Goal: Task Accomplishment & Management: Manage account settings

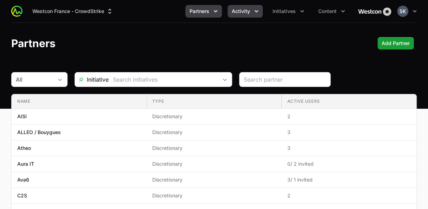
click at [248, 8] on span "Activity" at bounding box center [241, 11] width 18 height 7
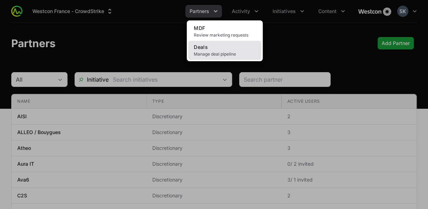
click at [220, 45] on link "Deals Manage deal pipeline" at bounding box center [224, 50] width 73 height 19
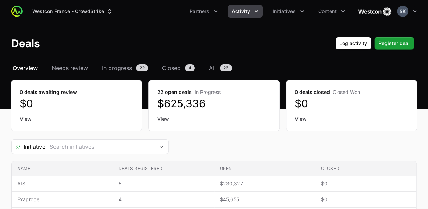
click at [132, 41] on div "Deals Log activity Register deal" at bounding box center [214, 43] width 406 height 13
click at [180, 103] on dd "$625,336" at bounding box center [214, 103] width 114 height 13
click at [172, 70] on span "Closed" at bounding box center [171, 68] width 19 height 8
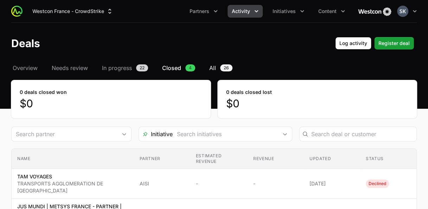
click at [215, 67] on span "All" at bounding box center [212, 68] width 7 height 8
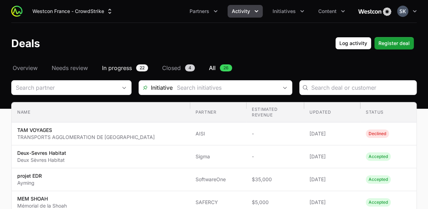
click at [121, 68] on span "In progress" at bounding box center [117, 68] width 30 height 8
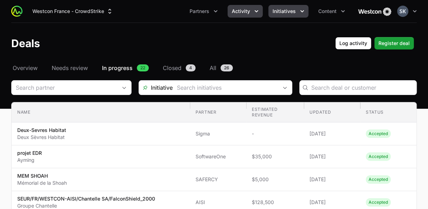
click at [283, 12] on span "Initiatives" at bounding box center [284, 11] width 23 height 7
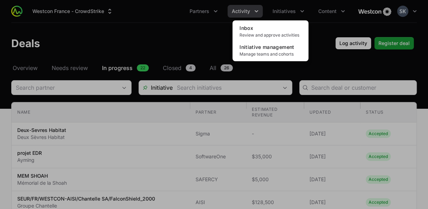
click at [247, 9] on div "Initiatives menu" at bounding box center [214, 104] width 428 height 209
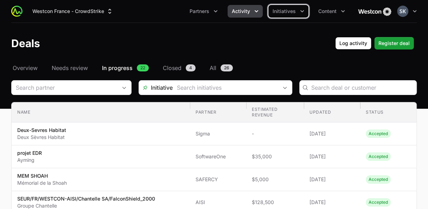
click at [243, 10] on span "Activity" at bounding box center [241, 11] width 18 height 7
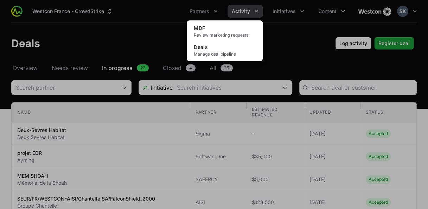
click at [297, 54] on div "Activity menu" at bounding box center [214, 104] width 428 height 209
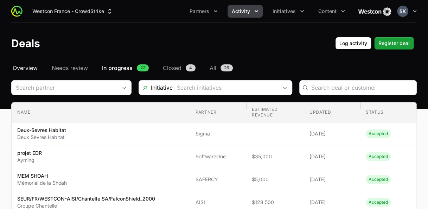
click at [29, 68] on span "Overview" at bounding box center [25, 68] width 25 height 8
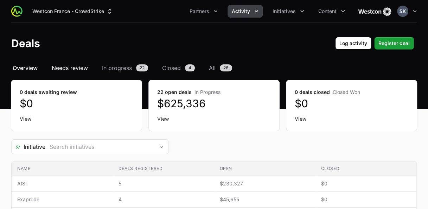
click at [78, 69] on span "Needs review" at bounding box center [70, 68] width 36 height 8
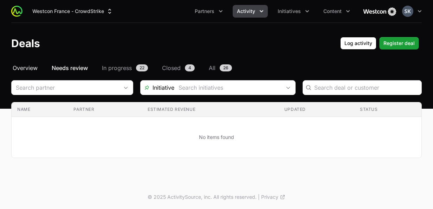
click at [22, 67] on span "Overview" at bounding box center [25, 68] width 25 height 8
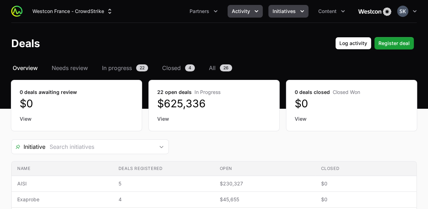
click at [287, 13] on span "Initiatives" at bounding box center [284, 11] width 23 height 7
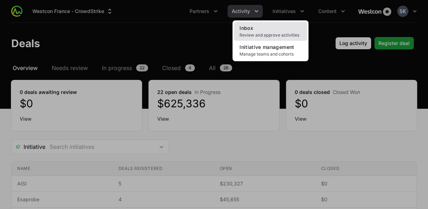
click at [258, 33] on span "Review and approve activities" at bounding box center [271, 35] width 62 height 6
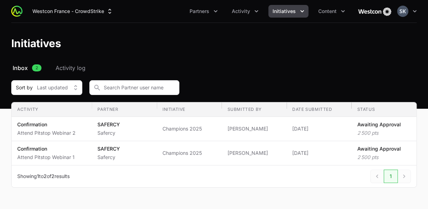
click at [278, 10] on span "Initiatives" at bounding box center [284, 11] width 23 height 7
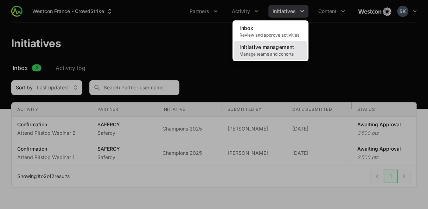
click at [257, 49] on span "Initiative management" at bounding box center [267, 47] width 55 height 6
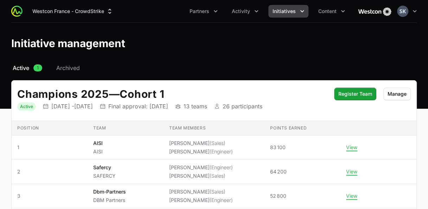
scroll to position [35, 0]
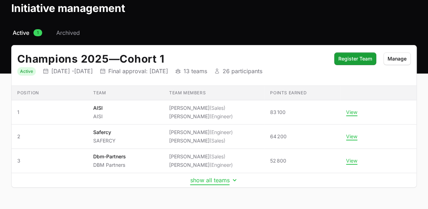
click at [225, 180] on button "show all teams" at bounding box center [214, 180] width 48 height 7
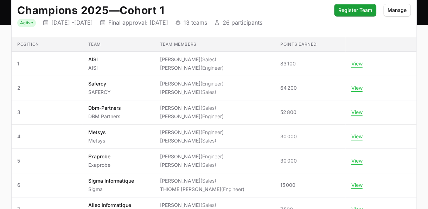
scroll to position [49, 0]
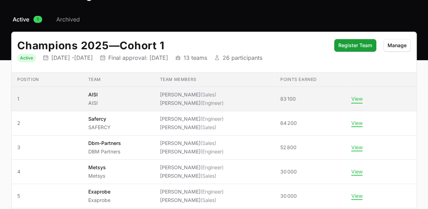
click at [356, 99] on button "View" at bounding box center [356, 99] width 11 height 6
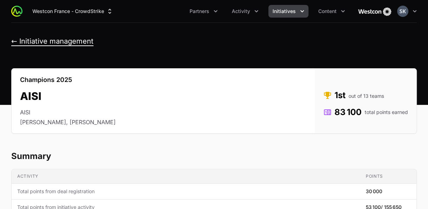
click at [17, 44] on button "← Initiative management" at bounding box center [52, 41] width 82 height 9
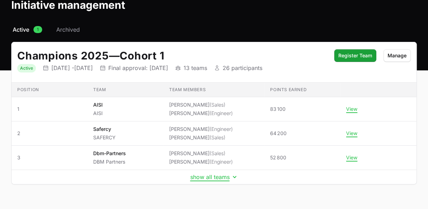
scroll to position [53, 0]
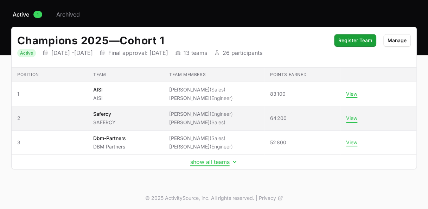
click at [354, 119] on button "View" at bounding box center [351, 118] width 11 height 6
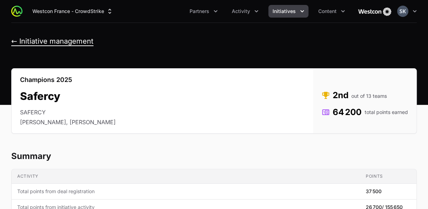
click at [12, 41] on button "← Initiative management" at bounding box center [52, 41] width 82 height 9
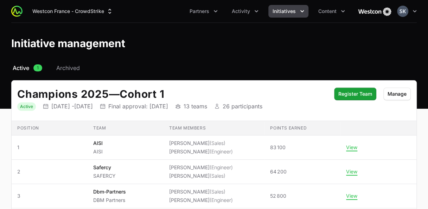
scroll to position [53, 0]
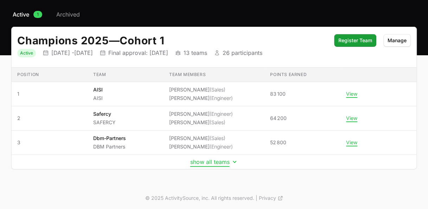
click at [218, 161] on button "show all teams" at bounding box center [214, 161] width 48 height 7
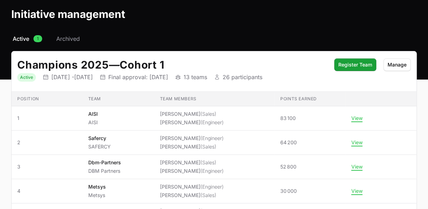
scroll to position [18, 0]
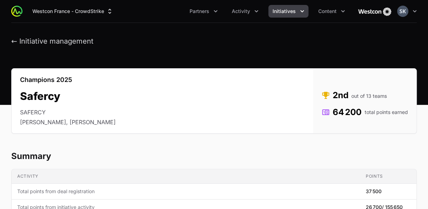
click at [11, 42] on div "← Initiative management" at bounding box center [214, 41] width 428 height 9
click at [13, 42] on button "← Initiative management" at bounding box center [52, 41] width 82 height 9
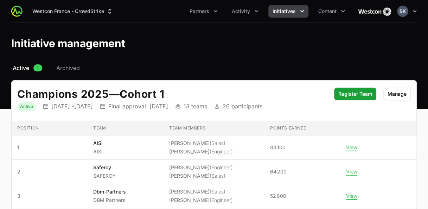
click at [279, 13] on span "Initiatives" at bounding box center [284, 11] width 23 height 7
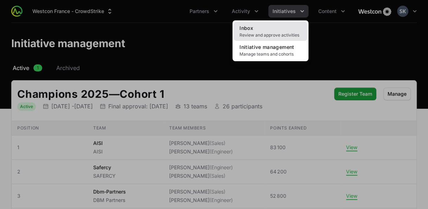
click at [248, 31] on span "Inbox" at bounding box center [247, 28] width 14 height 6
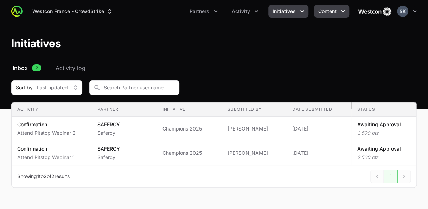
click at [331, 11] on span "Content" at bounding box center [327, 11] width 18 height 7
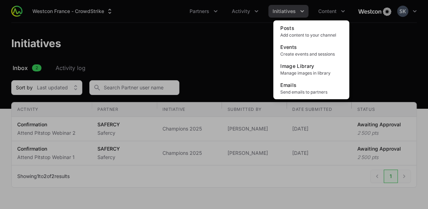
click at [247, 37] on div "Content menu" at bounding box center [214, 104] width 428 height 209
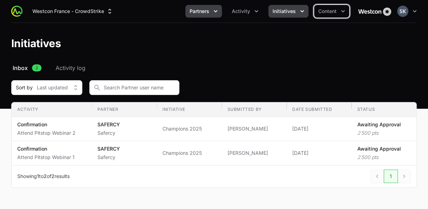
click at [208, 13] on span "Partners" at bounding box center [200, 11] width 20 height 7
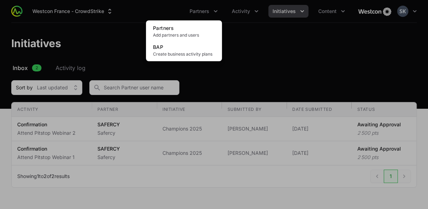
click at [284, 54] on div "Partners menu" at bounding box center [214, 104] width 428 height 209
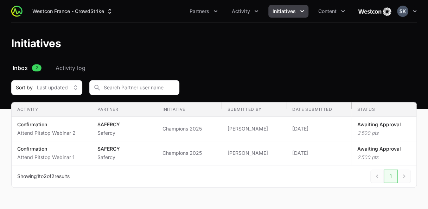
click at [284, 54] on header "Initiatives" at bounding box center [214, 43] width 428 height 41
click at [209, 12] on span "Partners" at bounding box center [200, 11] width 20 height 7
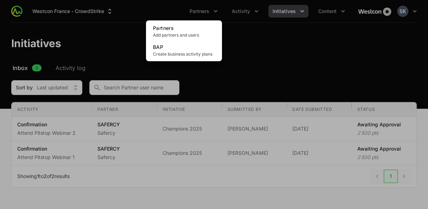
click at [291, 44] on div "Partners menu" at bounding box center [214, 104] width 428 height 209
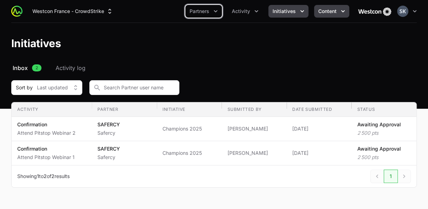
click at [337, 10] on button "Content" at bounding box center [331, 11] width 35 height 13
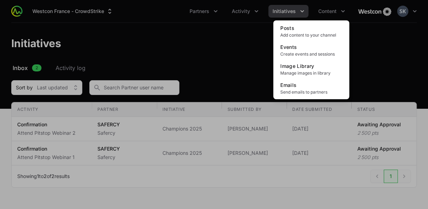
click at [403, 60] on div "Content menu" at bounding box center [214, 104] width 428 height 209
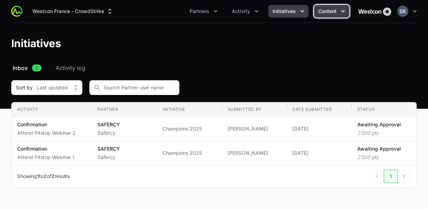
click at [335, 11] on span "Content" at bounding box center [327, 11] width 18 height 7
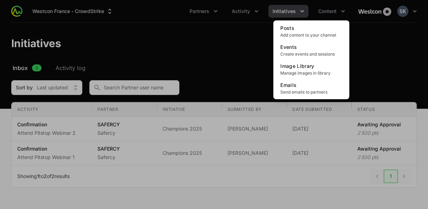
click at [209, 54] on div "Content menu" at bounding box center [214, 104] width 428 height 209
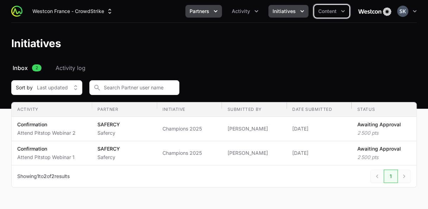
click at [205, 11] on span "Partners" at bounding box center [200, 11] width 20 height 7
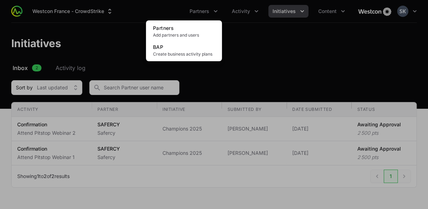
click at [268, 47] on div "Partners menu" at bounding box center [214, 104] width 428 height 209
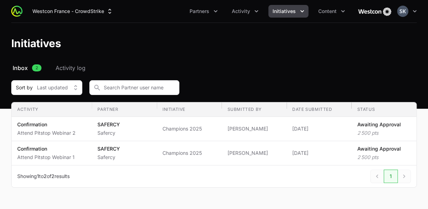
click at [383, 11] on img at bounding box center [375, 11] width 34 height 14
click at [418, 11] on div "Westcon France - CrowdStrike Partners Activity Initiatives Content Open user me…" at bounding box center [214, 11] width 428 height 23
click at [414, 10] on icon "button" at bounding box center [414, 11] width 7 height 7
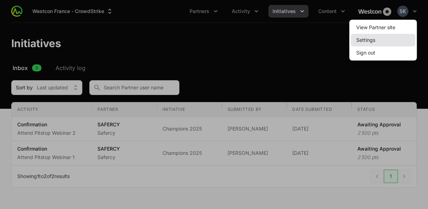
click at [367, 42] on link "Settings" at bounding box center [383, 40] width 65 height 13
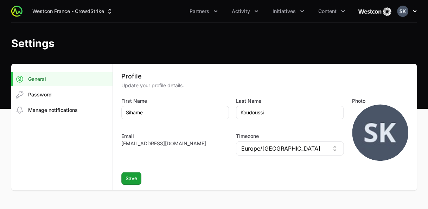
click at [408, 7] on button "Open user menu" at bounding box center [407, 11] width 20 height 11
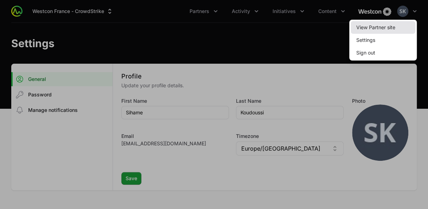
click at [371, 27] on link "View Partner site" at bounding box center [383, 27] width 65 height 13
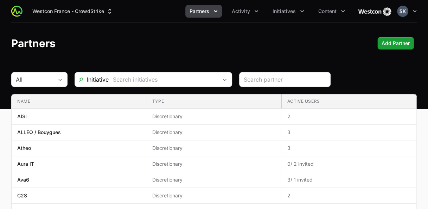
click at [203, 9] on span "Partners" at bounding box center [200, 11] width 20 height 7
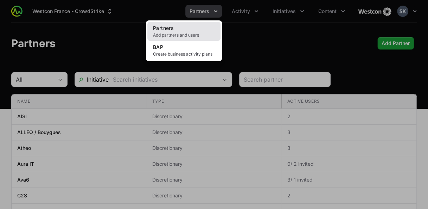
click at [171, 35] on span "Add partners and users" at bounding box center [184, 35] width 62 height 6
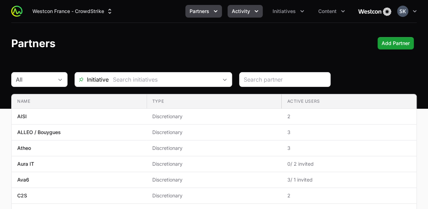
click at [252, 13] on button "Activity" at bounding box center [245, 11] width 35 height 13
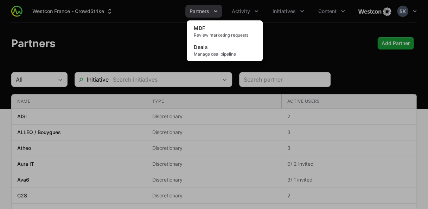
click at [281, 10] on div "Activity menu" at bounding box center [214, 104] width 428 height 209
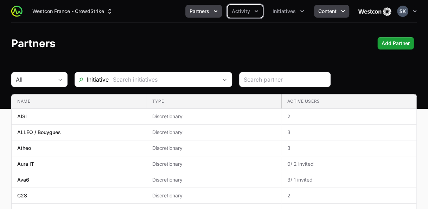
click at [332, 10] on span "Content" at bounding box center [327, 11] width 18 height 7
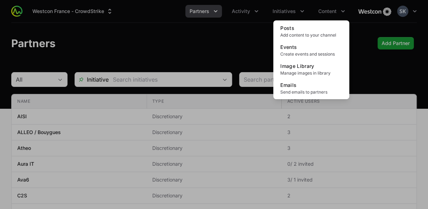
drag, startPoint x: 245, startPoint y: 32, endPoint x: 256, endPoint y: 33, distance: 11.3
click at [245, 33] on div "Content menu" at bounding box center [214, 104] width 428 height 209
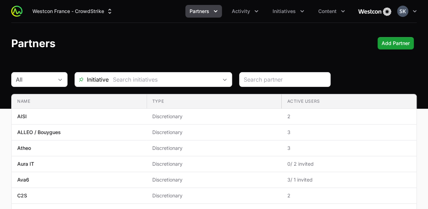
click at [371, 8] on img at bounding box center [375, 11] width 34 height 14
click at [373, 10] on img at bounding box center [375, 11] width 34 height 14
click at [417, 10] on icon "button" at bounding box center [414, 11] width 7 height 7
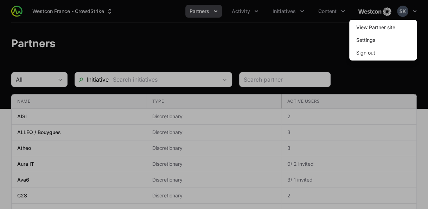
click at [329, 38] on div at bounding box center [214, 104] width 428 height 209
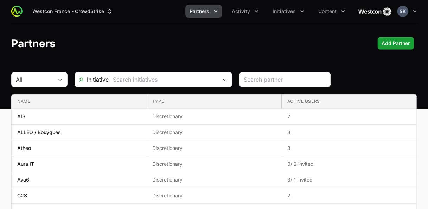
click at [383, 13] on img at bounding box center [375, 11] width 34 height 14
click at [37, 10] on button "Westcon France - CrowdStrike" at bounding box center [72, 11] width 89 height 13
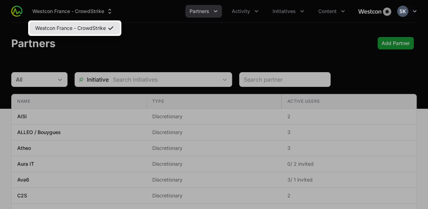
click at [62, 27] on link "Westcon France - CrowdStrike" at bounding box center [75, 28] width 90 height 13
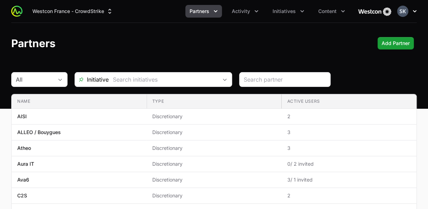
click at [415, 10] on icon "button" at bounding box center [414, 11] width 7 height 7
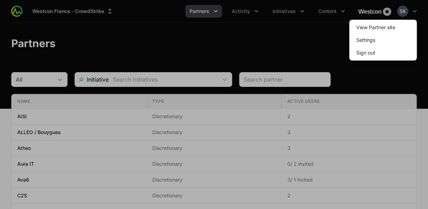
click at [320, 36] on div at bounding box center [214, 104] width 428 height 209
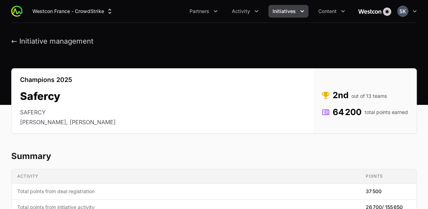
scroll to position [53, 0]
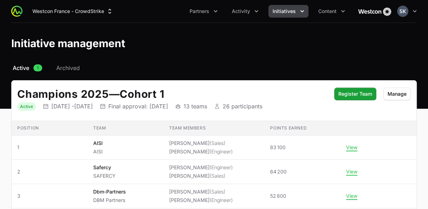
scroll to position [49, 0]
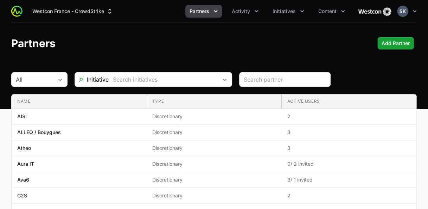
click at [419, 10] on div "Westcon France - CrowdStrike Partners Activity Initiatives Content Open user me…" at bounding box center [214, 11] width 428 height 23
click at [414, 11] on icon "button" at bounding box center [415, 11] width 4 height 2
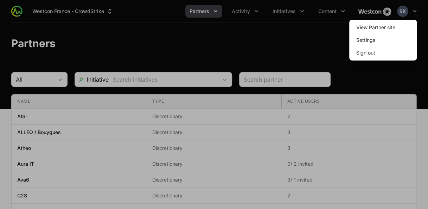
click at [325, 39] on div at bounding box center [214, 104] width 428 height 209
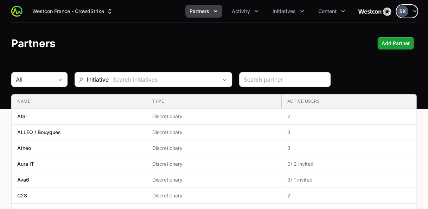
click at [212, 10] on button "Partners" at bounding box center [203, 11] width 37 height 13
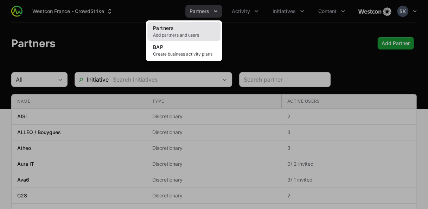
click at [178, 30] on link "Partners Add partners and users" at bounding box center [183, 31] width 73 height 19
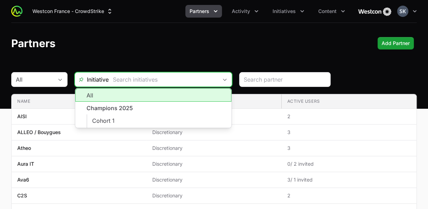
click at [121, 79] on input "text" at bounding box center [163, 79] width 109 height 14
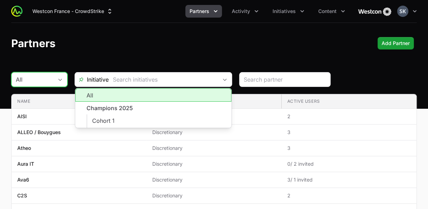
click at [52, 80] on div "All" at bounding box center [34, 79] width 37 height 8
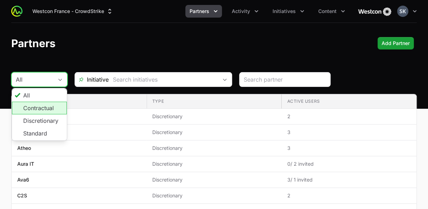
click at [45, 107] on li "Contractual" at bounding box center [39, 108] width 55 height 13
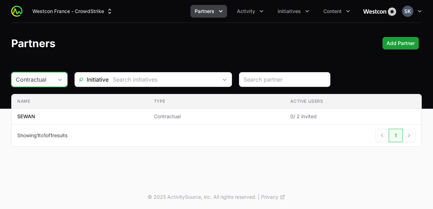
click at [49, 78] on div "Contractual" at bounding box center [34, 79] width 37 height 8
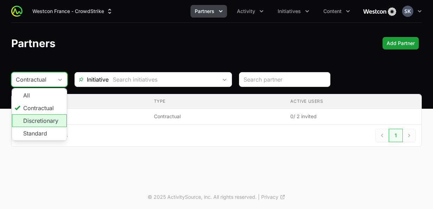
click at [37, 116] on li "Discretionary" at bounding box center [39, 120] width 55 height 13
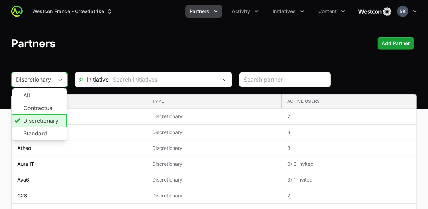
click at [58, 81] on button "Discretionary" at bounding box center [40, 79] width 56 height 14
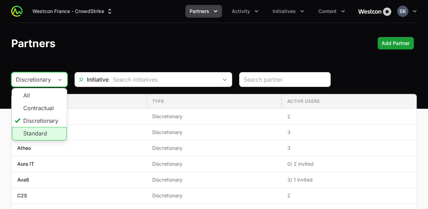
click at [39, 131] on li "Standard" at bounding box center [39, 133] width 55 height 13
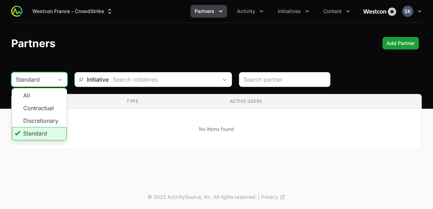
click at [61, 77] on button "Standard" at bounding box center [40, 79] width 56 height 14
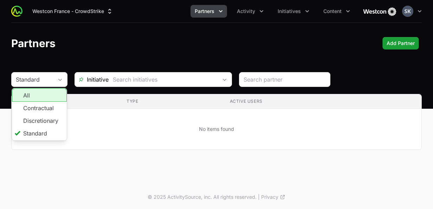
click at [36, 93] on li "All" at bounding box center [39, 94] width 55 height 13
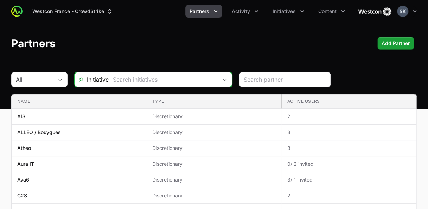
click at [162, 79] on input "text" at bounding box center [163, 79] width 109 height 14
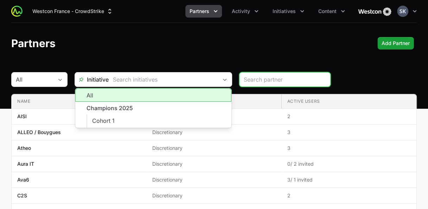
click at [262, 78] on input "search" at bounding box center [285, 79] width 82 height 8
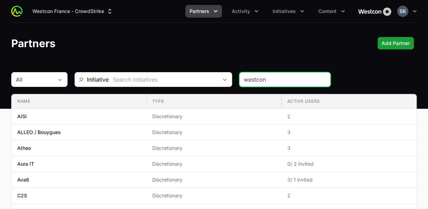
type input "westcon"
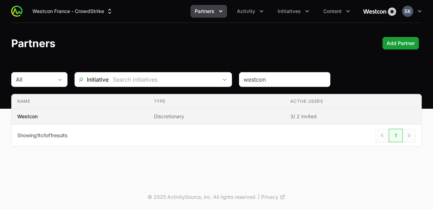
click at [31, 116] on p "Westcon" at bounding box center [27, 116] width 20 height 7
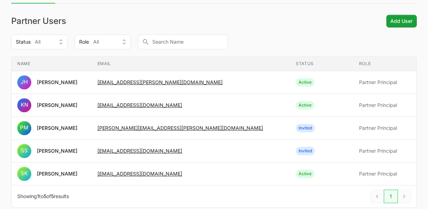
scroll to position [141, 0]
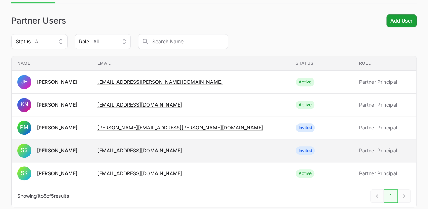
click at [296, 149] on span "Invited" at bounding box center [305, 150] width 19 height 8
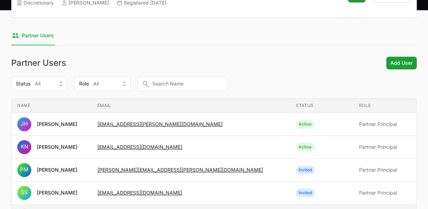
scroll to position [142, 0]
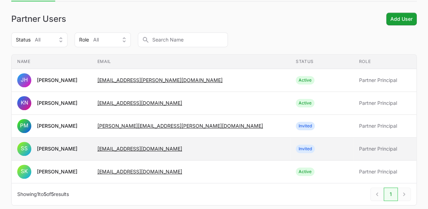
click at [290, 148] on td "Status Invited" at bounding box center [321, 149] width 63 height 23
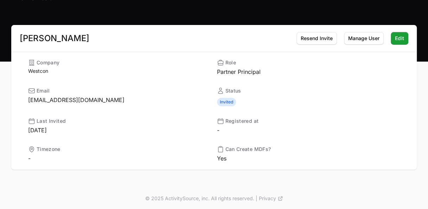
scroll to position [48, 0]
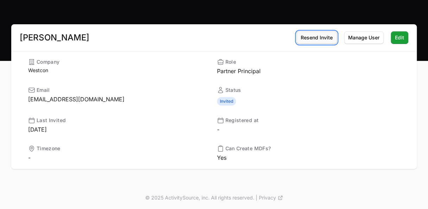
click at [320, 38] on span "Resend Invite" at bounding box center [317, 37] width 32 height 8
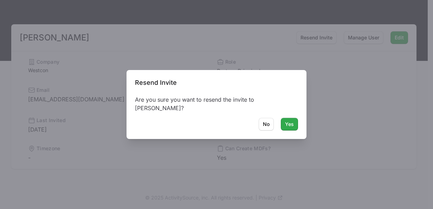
click at [288, 126] on span "Yes" at bounding box center [289, 124] width 9 height 8
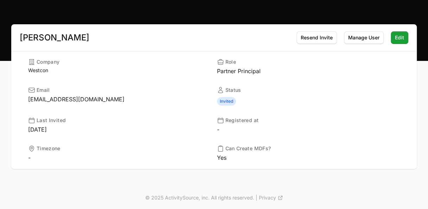
click at [323, 85] on dl "Company Westcon Role Partner Principal Email Saruka.Sothirasa@westcon.com Statu…" at bounding box center [214, 109] width 372 height 103
click at [124, 37] on div "Saruka Sothirasa Resend Invite Manage User Edit" at bounding box center [214, 37] width 406 height 27
click at [367, 37] on span "Manage User" at bounding box center [363, 37] width 31 height 8
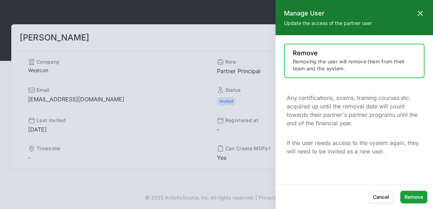
click at [422, 12] on icon at bounding box center [421, 13] width 4 height 4
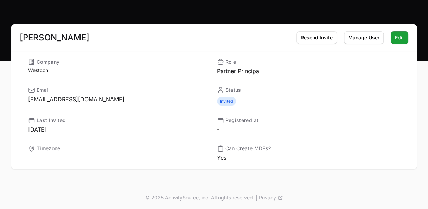
click at [180, 40] on div "Saruka Sothirasa Resend Invite Manage User Edit" at bounding box center [214, 37] width 406 height 27
click at [173, 40] on div "Saruka Sothirasa Resend Invite Manage User Edit" at bounding box center [214, 37] width 406 height 27
click at [125, 36] on div "Saruka Sothirasa Resend Invite Manage User Edit" at bounding box center [214, 37] width 406 height 27
click at [168, 39] on div "Saruka Sothirasa Resend Invite Manage User Edit" at bounding box center [214, 37] width 406 height 27
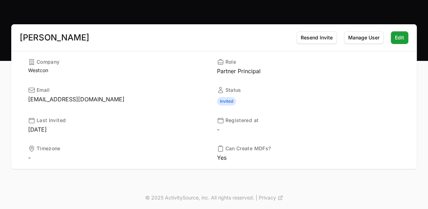
click at [188, 25] on div "Saruka Sothirasa Resend Invite Manage User Edit" at bounding box center [214, 37] width 406 height 27
click at [187, 35] on div "Saruka Sothirasa Resend Invite Manage User Edit" at bounding box center [214, 37] width 406 height 27
click at [160, 41] on div "Saruka Sothirasa Resend Invite Manage User Edit" at bounding box center [214, 37] width 406 height 27
